Goal: Information Seeking & Learning: Learn about a topic

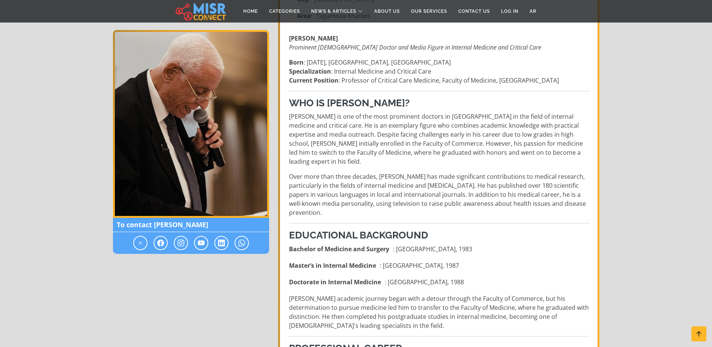
scroll to position [225, 0]
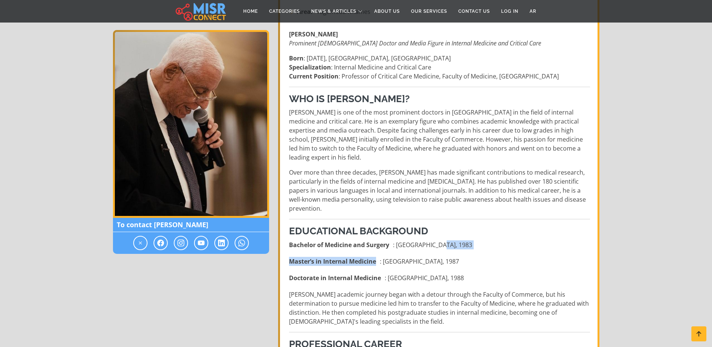
drag, startPoint x: 440, startPoint y: 226, endPoint x: 493, endPoint y: 232, distance: 54.0
click at [493, 240] on ul "Bachelor of Medicine and Surgery : [GEOGRAPHIC_DATA], 1983 Master’s in Internal…" at bounding box center [439, 261] width 301 height 42
drag, startPoint x: 391, startPoint y: 244, endPoint x: 460, endPoint y: 246, distance: 69.9
click at [460, 257] on li "Master’s in Internal Medicine : [GEOGRAPHIC_DATA], 1987" at bounding box center [439, 261] width 301 height 9
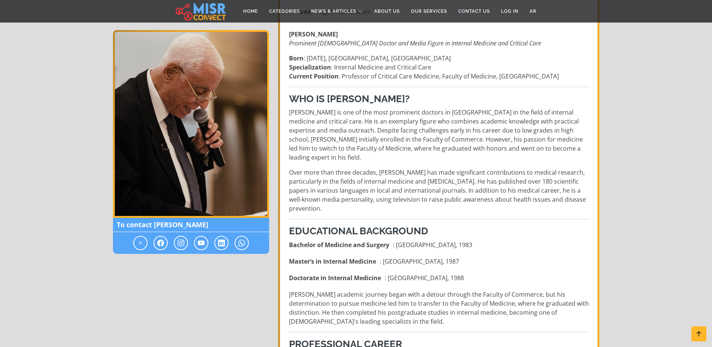
click at [458, 257] on li "Master’s in Internal Medicine : [GEOGRAPHIC_DATA], 1987" at bounding box center [439, 261] width 301 height 9
drag, startPoint x: 458, startPoint y: 245, endPoint x: 439, endPoint y: 245, distance: 18.4
click at [439, 257] on li "Master’s in Internal Medicine : [GEOGRAPHIC_DATA], 1987" at bounding box center [439, 261] width 301 height 9
click at [463, 273] on li "Doctorate in Internal Medicine : [GEOGRAPHIC_DATA], 1988" at bounding box center [439, 277] width 301 height 9
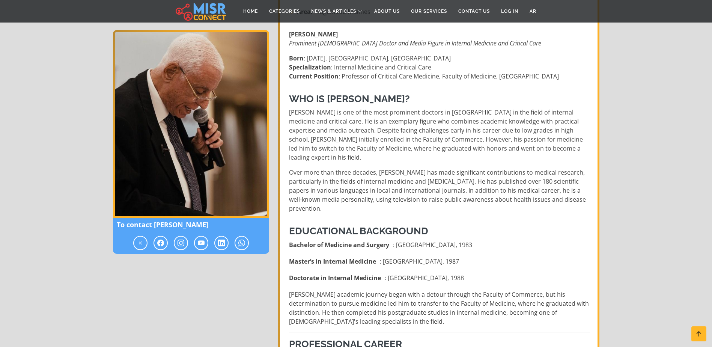
click at [463, 273] on li "Doctorate in Internal Medicine : [GEOGRAPHIC_DATA], 1988" at bounding box center [439, 277] width 301 height 9
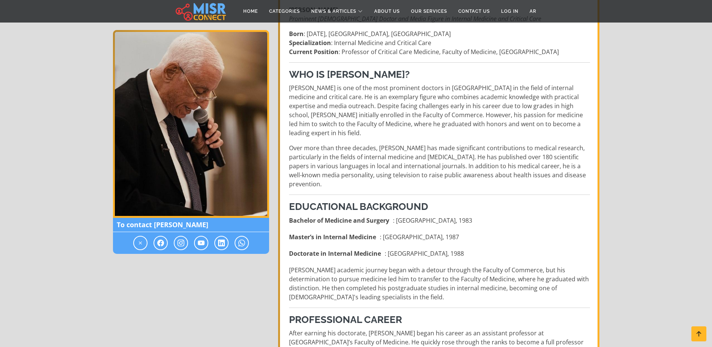
scroll to position [263, 0]
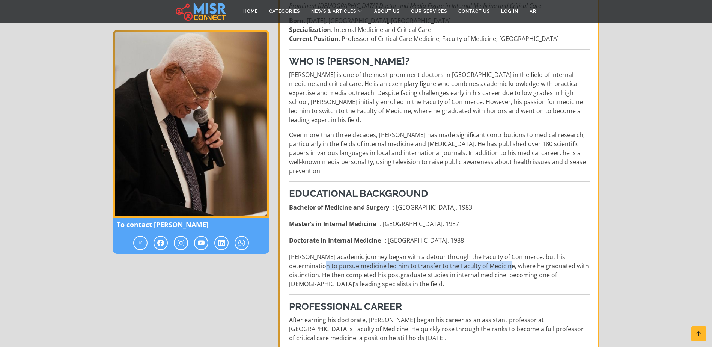
drag, startPoint x: 328, startPoint y: 246, endPoint x: 508, endPoint y: 247, distance: 179.9
click at [508, 252] on p "[PERSON_NAME] academic journey began with a detour through the Faculty of Comme…" at bounding box center [439, 270] width 301 height 36
click at [505, 252] on p "[PERSON_NAME] academic journey began with a detour through the Faculty of Comme…" at bounding box center [439, 270] width 301 height 36
drag, startPoint x: 321, startPoint y: 250, endPoint x: 389, endPoint y: 253, distance: 67.7
click at [389, 253] on p "[PERSON_NAME] academic journey began with a detour through the Faculty of Comme…" at bounding box center [439, 270] width 301 height 36
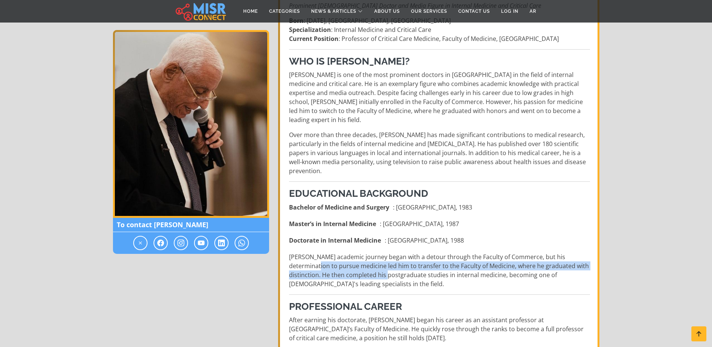
click at [389, 253] on p "[PERSON_NAME] academic journey began with a detour through the Faculty of Comme…" at bounding box center [439, 270] width 301 height 36
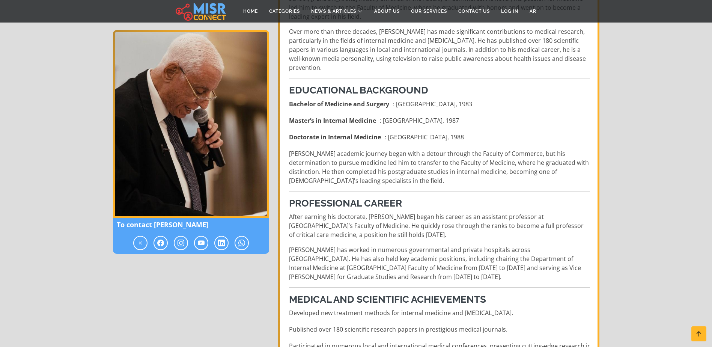
scroll to position [375, 0]
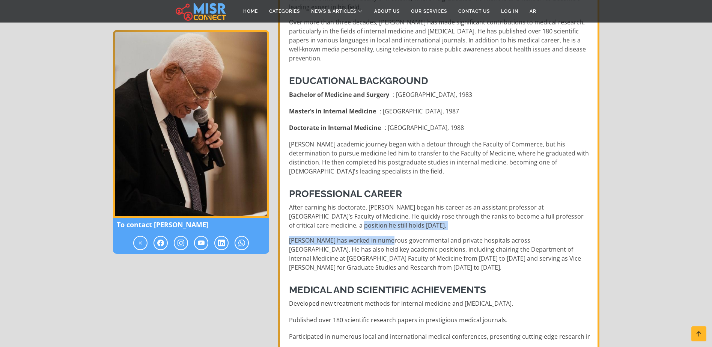
drag, startPoint x: 316, startPoint y: 205, endPoint x: 387, endPoint y: 212, distance: 71.3
click at [389, 210] on p "After earning his doctorate, [PERSON_NAME] began his career as an assistant pro…" at bounding box center [439, 216] width 301 height 27
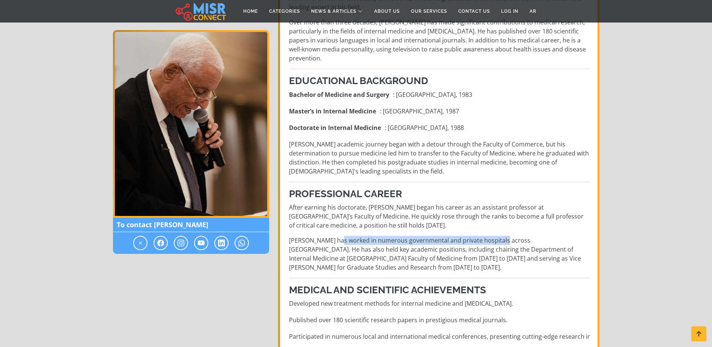
drag, startPoint x: 335, startPoint y: 219, endPoint x: 499, endPoint y: 223, distance: 163.8
click at [499, 236] on p "[PERSON_NAME] has worked in numerous governmental and private hospitals across …" at bounding box center [439, 254] width 301 height 36
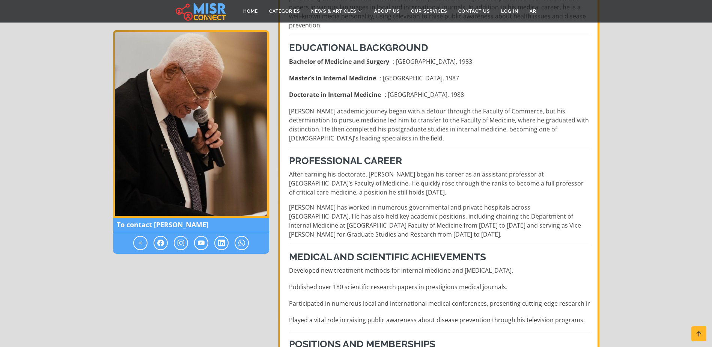
scroll to position [451, 0]
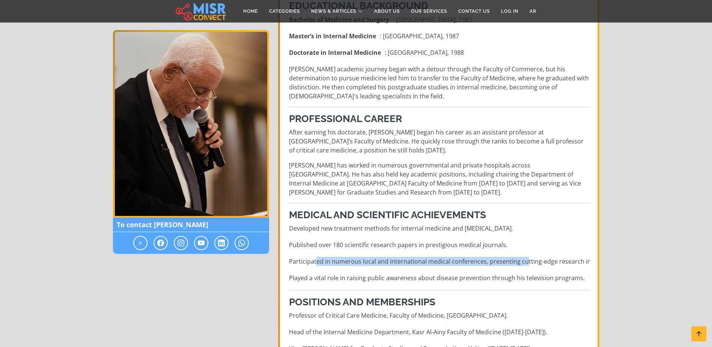
drag, startPoint x: 318, startPoint y: 243, endPoint x: 524, endPoint y: 241, distance: 206.2
click at [524, 257] on li "Participated in numerous local and international medical conferences, presentin…" at bounding box center [439, 261] width 301 height 9
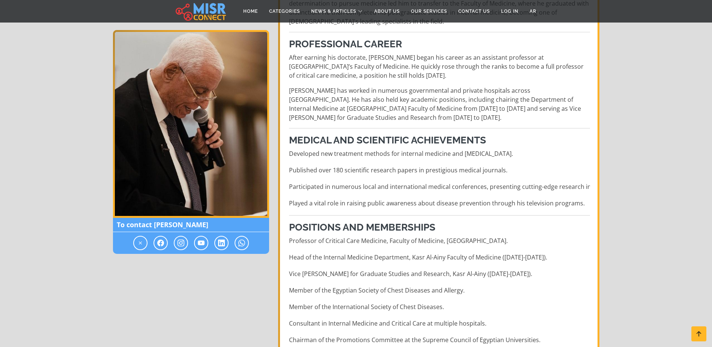
scroll to position [526, 0]
drag, startPoint x: 303, startPoint y: 275, endPoint x: 471, endPoint y: 274, distance: 168.2
click at [471, 285] on li "Member of the Egyptian Society of Chest Diseases and Allergy." at bounding box center [439, 289] width 301 height 9
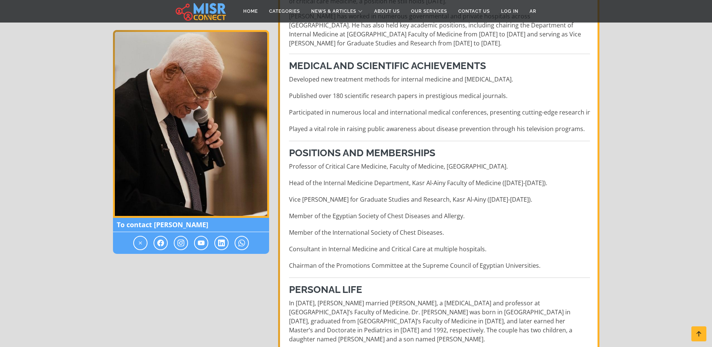
scroll to position [638, 0]
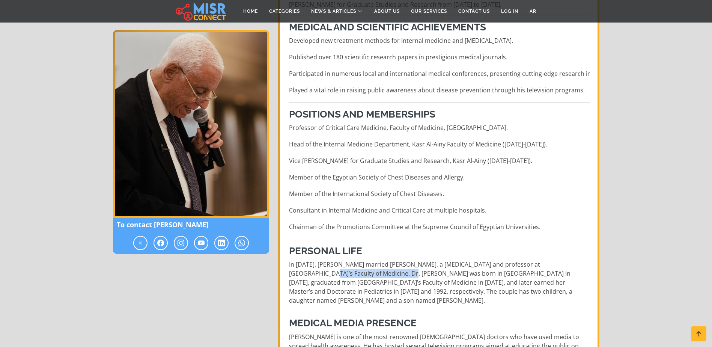
drag, startPoint x: 293, startPoint y: 256, endPoint x: 371, endPoint y: 259, distance: 77.4
click at [371, 260] on p "In [DATE], [PERSON_NAME] married [PERSON_NAME], a [MEDICAL_DATA] and professor …" at bounding box center [439, 282] width 301 height 45
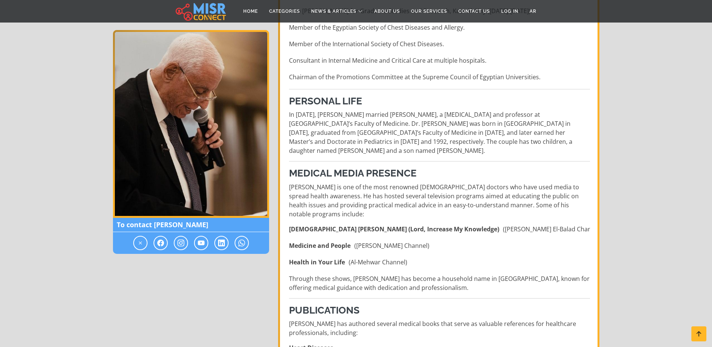
scroll to position [789, 0]
drag, startPoint x: 384, startPoint y: 160, endPoint x: 453, endPoint y: 163, distance: 68.4
click at [453, 182] on p "[PERSON_NAME] is one of the most renowned [DEMOGRAPHIC_DATA] doctors who have u…" at bounding box center [439, 200] width 301 height 36
click at [454, 182] on p "[PERSON_NAME] is one of the most renowned [DEMOGRAPHIC_DATA] doctors who have u…" at bounding box center [439, 200] width 301 height 36
click at [446, 182] on p "[PERSON_NAME] is one of the most renowned [DEMOGRAPHIC_DATA] doctors who have u…" at bounding box center [439, 200] width 301 height 36
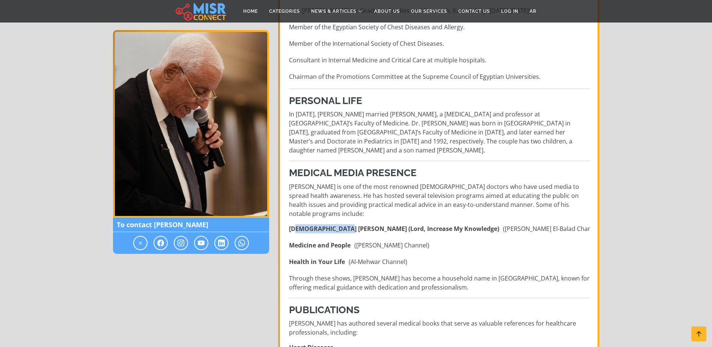
drag, startPoint x: 296, startPoint y: 191, endPoint x: 338, endPoint y: 187, distance: 42.6
click at [338, 187] on div "[PERSON_NAME] Prominent [DEMOGRAPHIC_DATA] Doctor and Media Figure in Internal …" at bounding box center [440, 53] width 310 height 1186
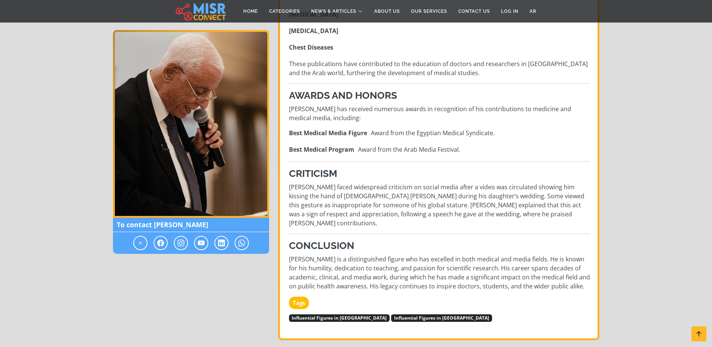
scroll to position [1164, 0]
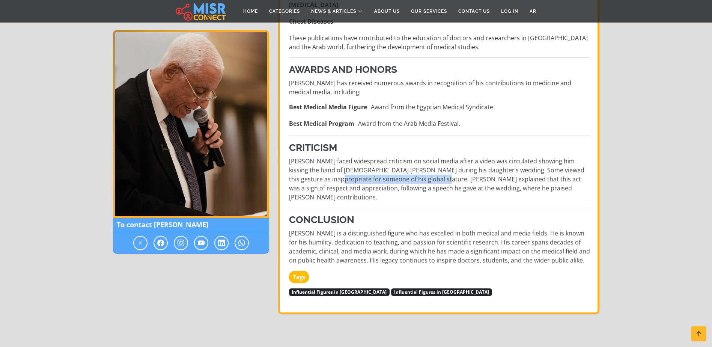
drag, startPoint x: 317, startPoint y: 145, endPoint x: 425, endPoint y: 147, distance: 108.2
click at [425, 157] on p "[PERSON_NAME] faced widespread criticism on social media after a video was circ…" at bounding box center [439, 179] width 301 height 45
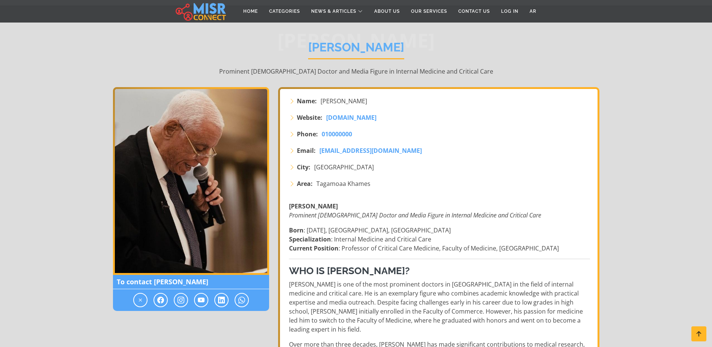
scroll to position [0, 0]
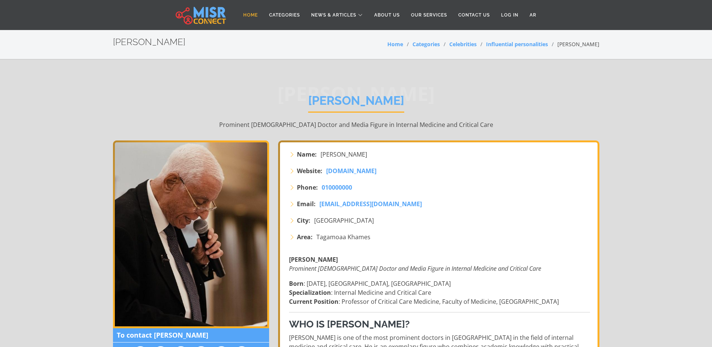
click at [244, 15] on link "Home" at bounding box center [251, 15] width 26 height 14
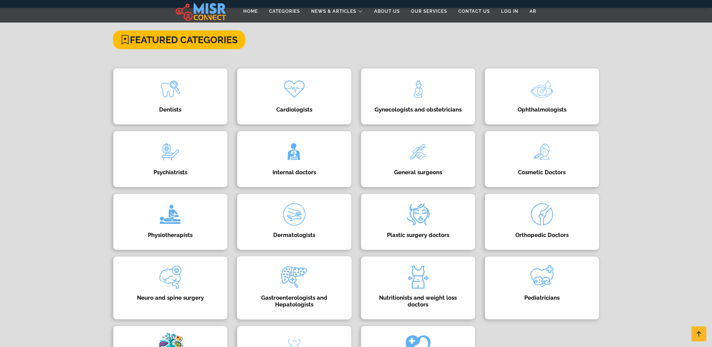
scroll to position [75, 0]
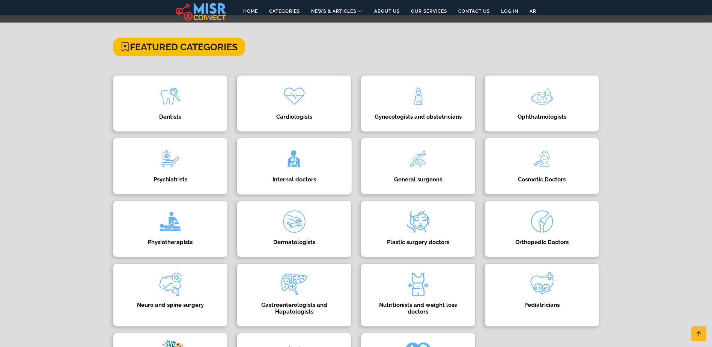
click at [297, 176] on h4 "Internal doctors" at bounding box center [295, 179] width 92 height 7
click at [295, 304] on h4 "Gastroenterologists and Hepatologists" at bounding box center [295, 309] width 92 height 14
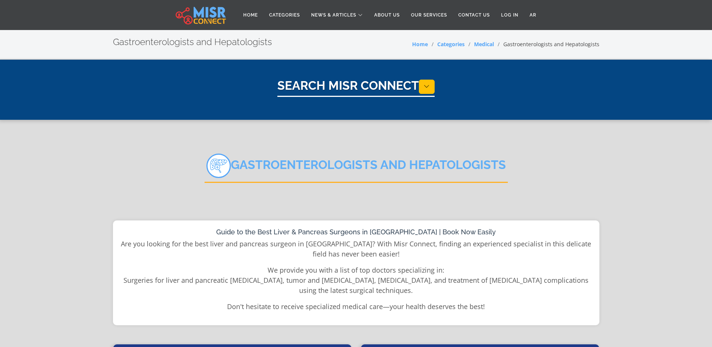
select select "*****"
select select "**********"
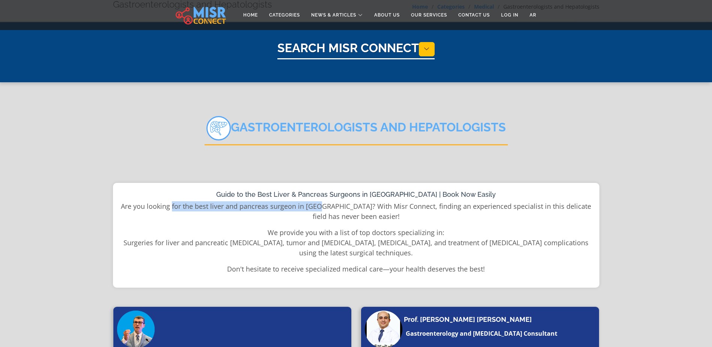
drag, startPoint x: 175, startPoint y: 208, endPoint x: 322, endPoint y: 205, distance: 146.8
click at [322, 205] on p "Are you looking for the best liver and pancreas surgeon in Egypt? With Misr Con…" at bounding box center [357, 211] width 472 height 20
drag, startPoint x: 324, startPoint y: 207, endPoint x: 199, endPoint y: 204, distance: 125.4
click at [199, 204] on p "Are you looking for the best liver and pancreas surgeon in Egypt? With Misr Con…" at bounding box center [357, 211] width 472 height 20
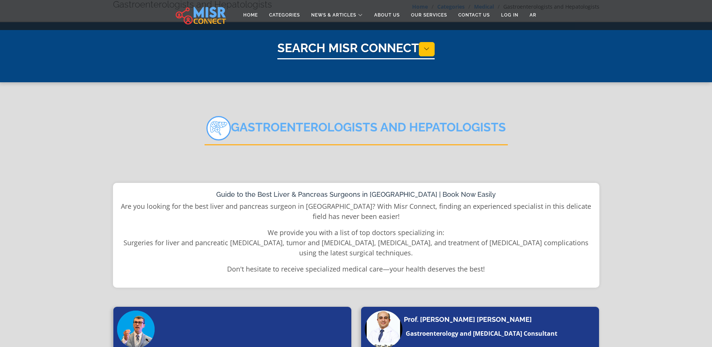
click at [501, 208] on p "Are you looking for the best liver and pancreas surgeon in Egypt? With Misr Con…" at bounding box center [357, 211] width 472 height 20
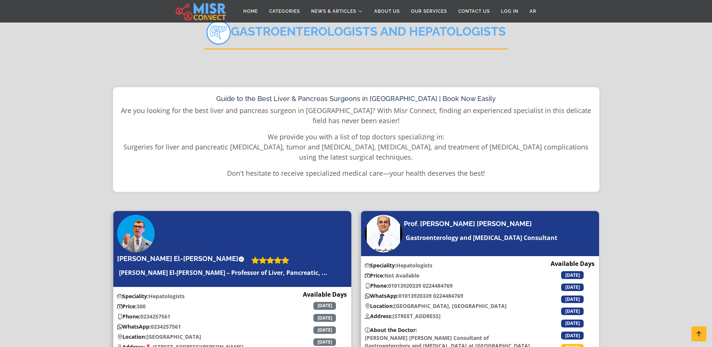
scroll to position [150, 0]
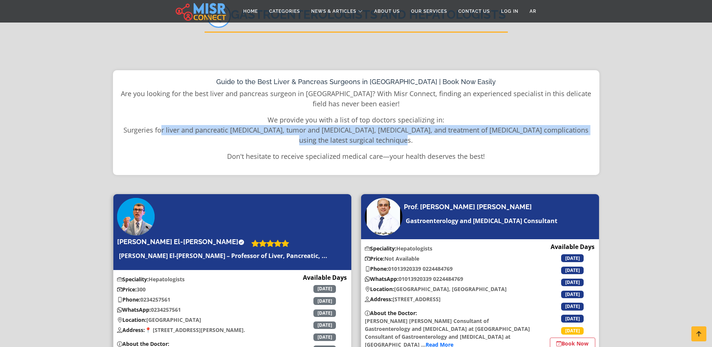
drag, startPoint x: 158, startPoint y: 129, endPoint x: 485, endPoint y: 140, distance: 326.8
click at [485, 140] on p "We provide you with a list of top doctors specializing in: Surgeries for liver …" at bounding box center [357, 130] width 472 height 30
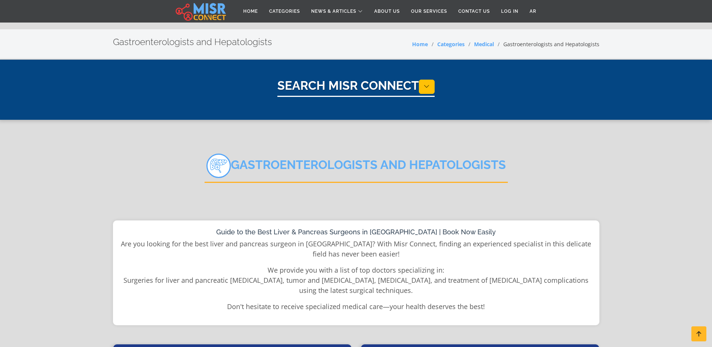
scroll to position [266, 0]
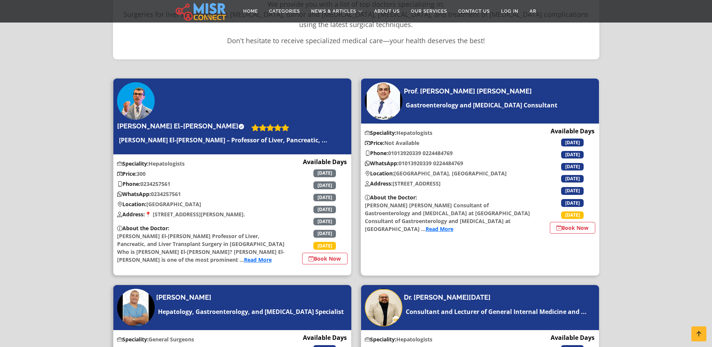
click at [426, 232] on link "Read More" at bounding box center [440, 228] width 28 height 7
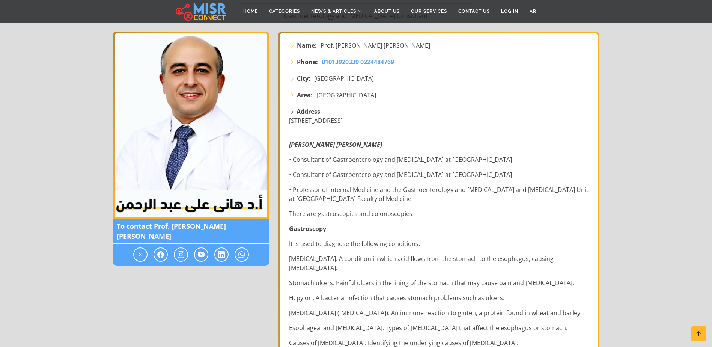
scroll to position [38, 0]
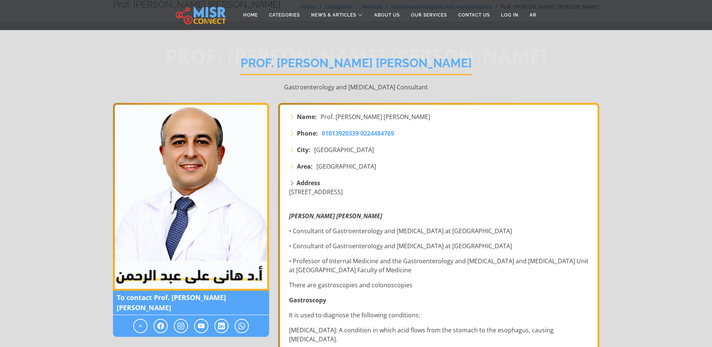
drag, startPoint x: 360, startPoint y: 228, endPoint x: 524, endPoint y: 233, distance: 164.5
click at [524, 233] on p "• Consultant of Gastroenterology and Liver Diseases at Ain Shams University Hos…" at bounding box center [439, 230] width 301 height 9
click at [525, 233] on p "• Consultant of Gastroenterology and Liver Diseases at Ain Shams University Hos…" at bounding box center [439, 230] width 301 height 9
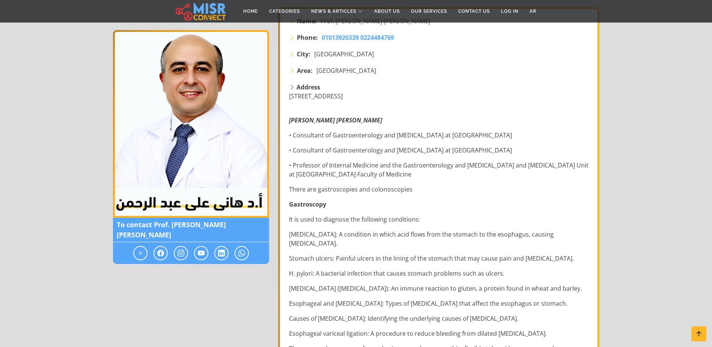
scroll to position [150, 0]
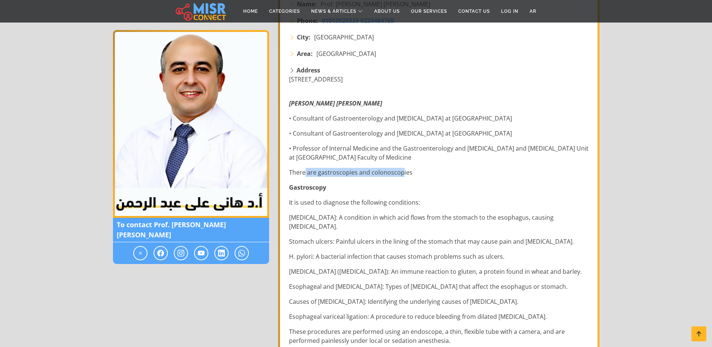
drag, startPoint x: 305, startPoint y: 174, endPoint x: 401, endPoint y: 172, distance: 95.8
click at [401, 172] on p "There are gastroscopies and colonoscopies" at bounding box center [439, 172] width 301 height 9
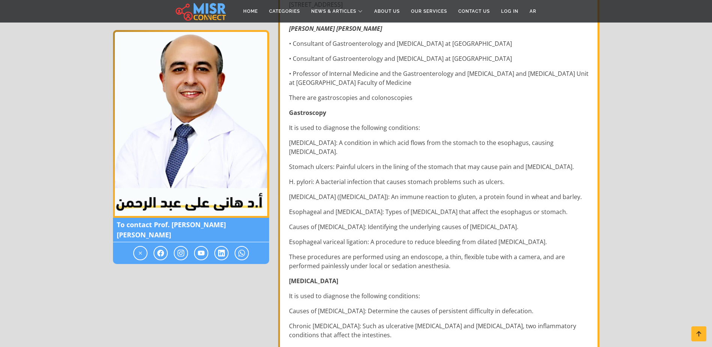
scroll to position [225, 0]
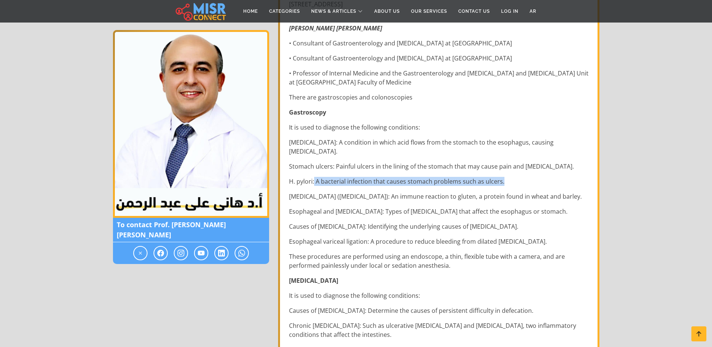
drag, startPoint x: 314, startPoint y: 181, endPoint x: 515, endPoint y: 178, distance: 200.9
click at [515, 178] on p "H. pylori: A bacterial infection that causes stomach problems such as ulcers." at bounding box center [439, 181] width 301 height 9
drag, startPoint x: 515, startPoint y: 178, endPoint x: 497, endPoint y: 185, distance: 18.9
click at [497, 185] on p "H. pylori: A bacterial infection that causes stomach problems such as ulcers." at bounding box center [439, 181] width 301 height 9
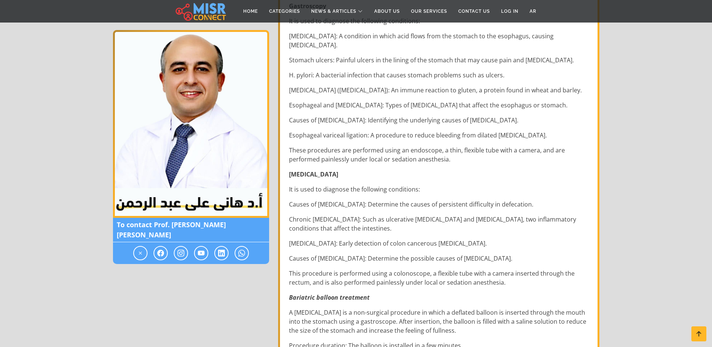
scroll to position [338, 0]
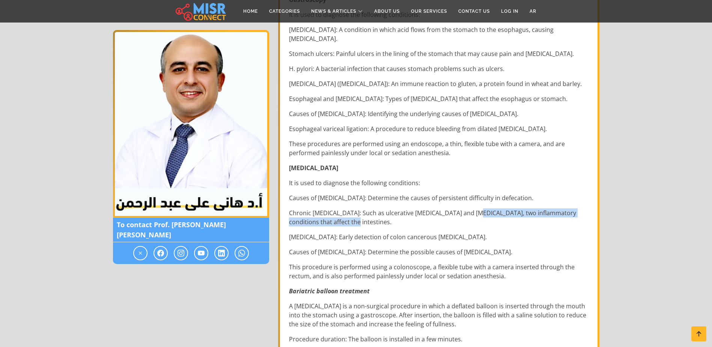
drag, startPoint x: 464, startPoint y: 211, endPoint x: 454, endPoint y: 224, distance: 16.8
click at [454, 224] on p "Chronic diarrhea: Such as ulcerative colitis and Crohn's disease, two inflammat…" at bounding box center [439, 217] width 301 height 18
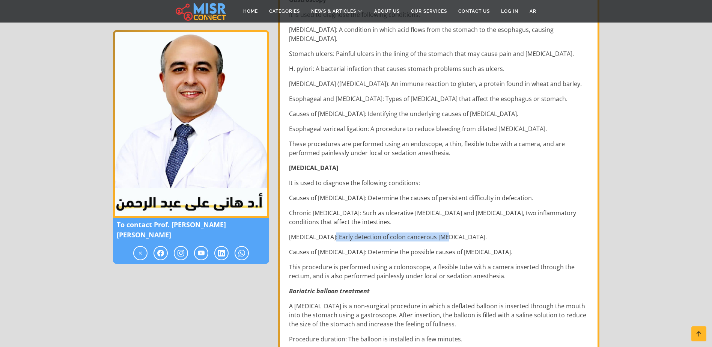
drag, startPoint x: 445, startPoint y: 234, endPoint x: 329, endPoint y: 234, distance: 116.0
click at [329, 234] on p "Colon cancer: Early detection of colon cancerous tumors." at bounding box center [439, 236] width 301 height 9
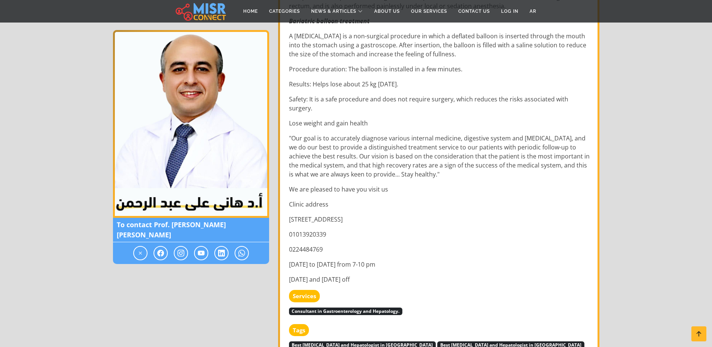
scroll to position [638, 0]
